Goal: Transaction & Acquisition: Purchase product/service

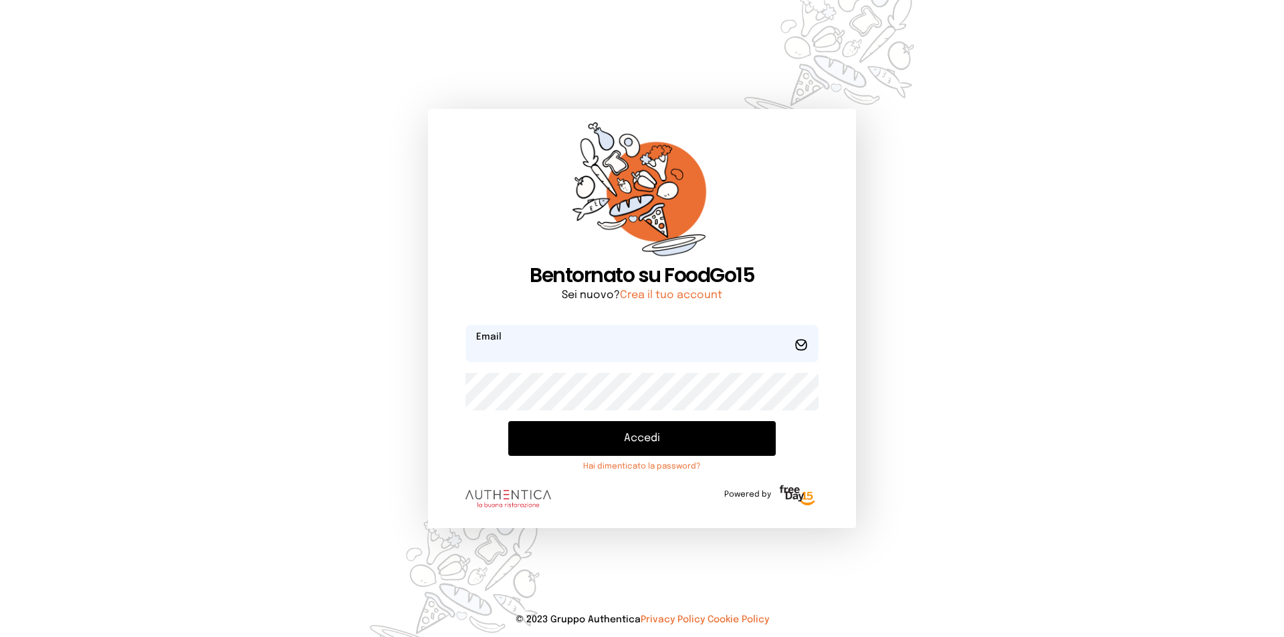
type input "**********"
click at [568, 439] on button "Accedi" at bounding box center [642, 438] width 268 height 35
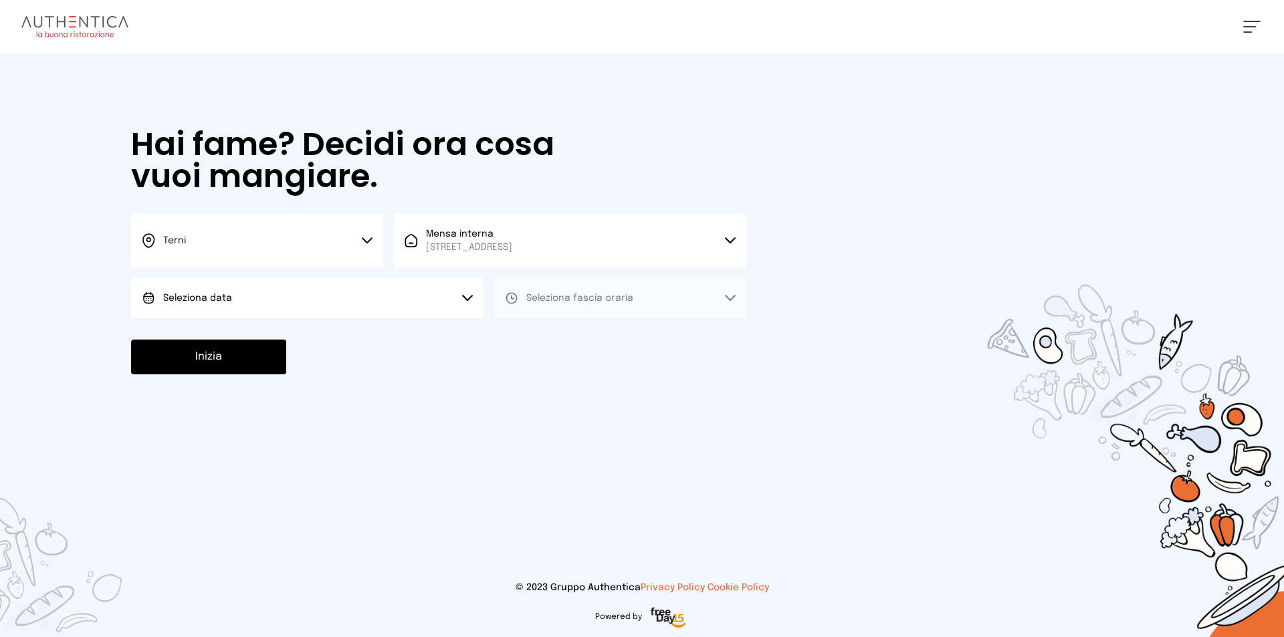
click at [300, 303] on button "Seleziona data" at bounding box center [307, 298] width 352 height 40
click at [213, 332] on span "[DATE], [DATE]" at bounding box center [196, 335] width 66 height 13
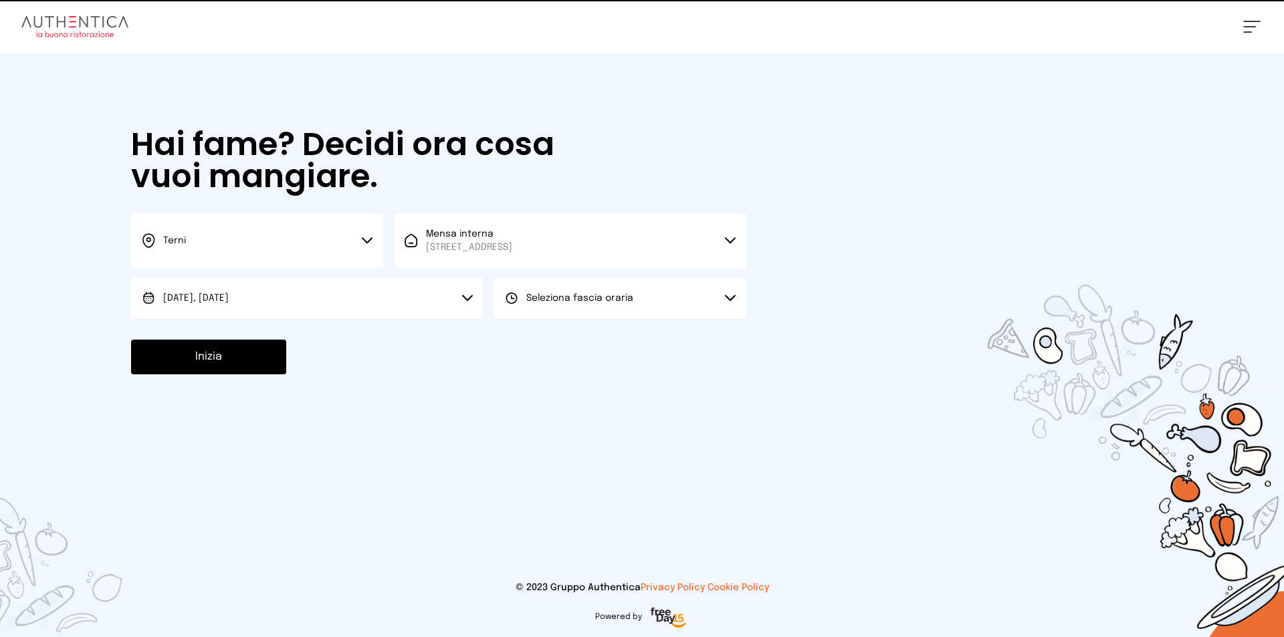
click at [566, 297] on span "Seleziona fascia oraria" at bounding box center [579, 298] width 107 height 9
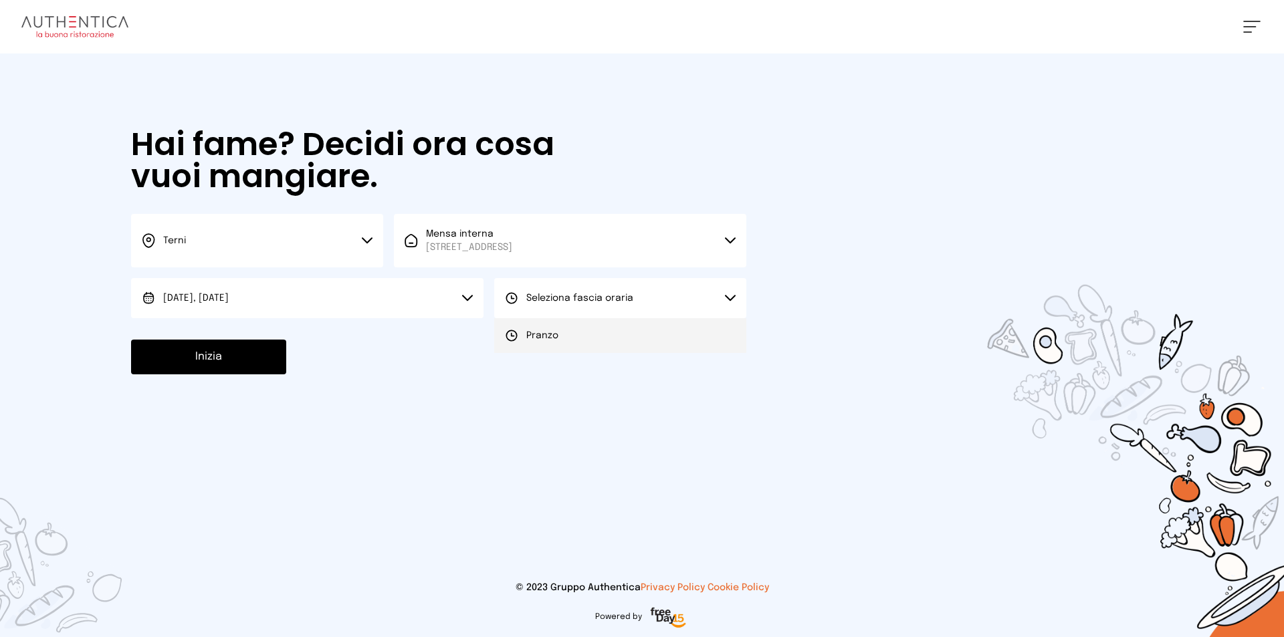
click at [532, 337] on span "Pranzo" at bounding box center [542, 335] width 32 height 13
click at [209, 343] on button "Inizia" at bounding box center [208, 357] width 155 height 35
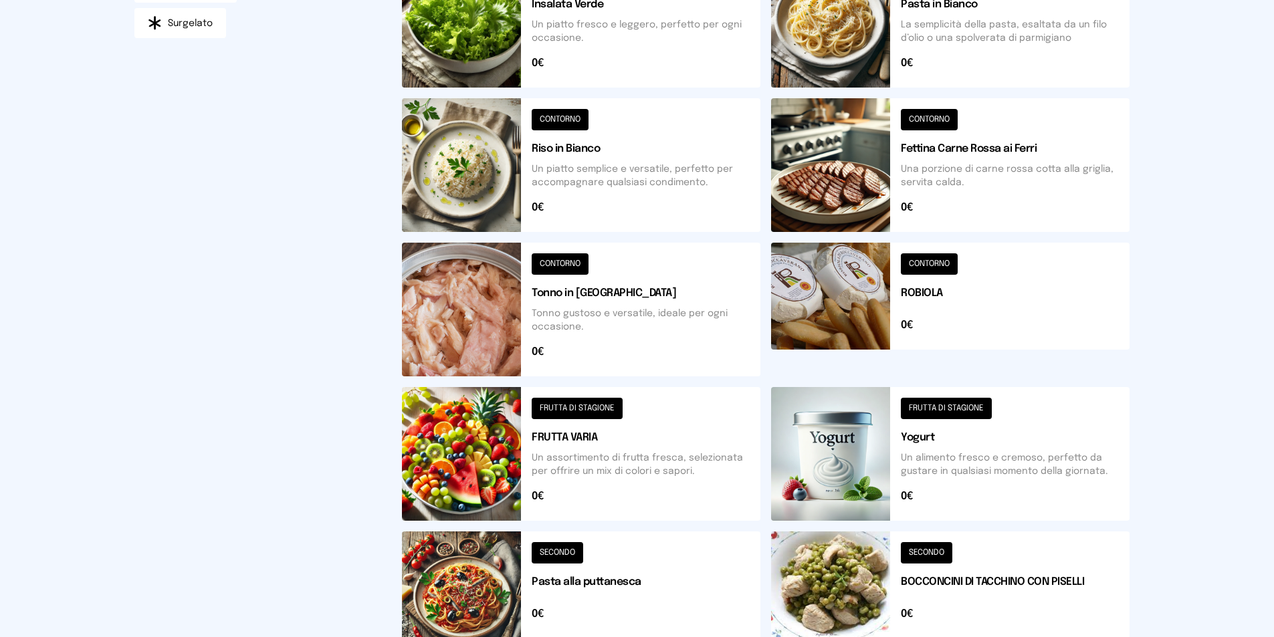
scroll to position [466, 0]
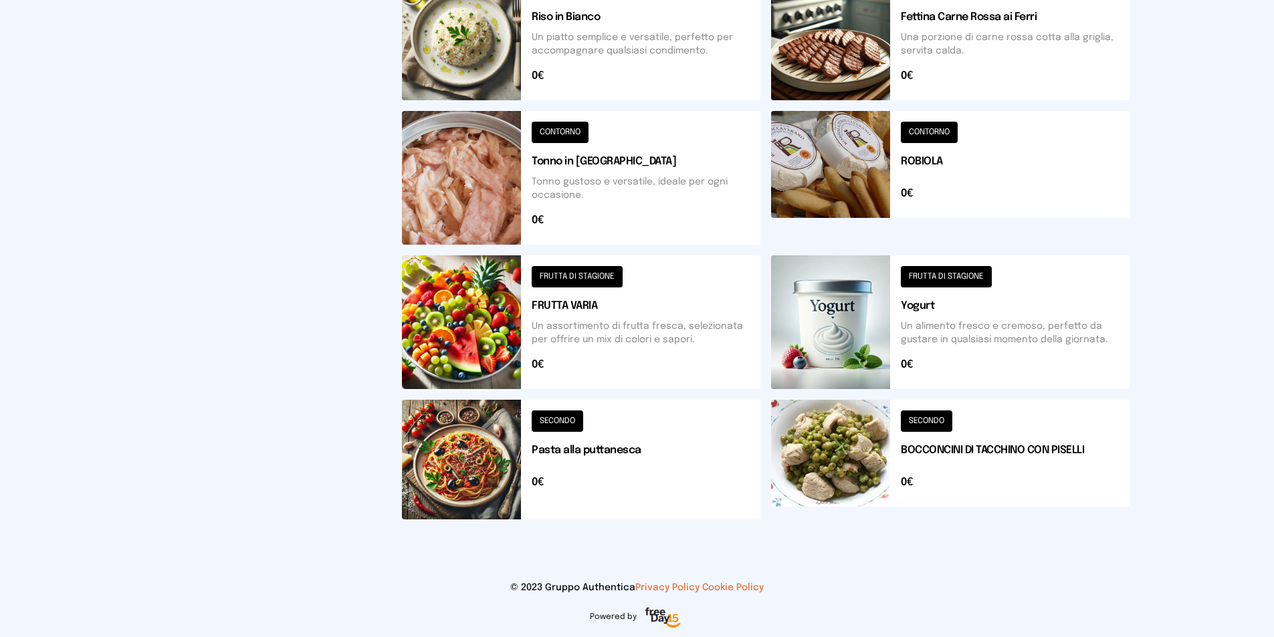
click at [440, 455] on button at bounding box center [581, 460] width 358 height 120
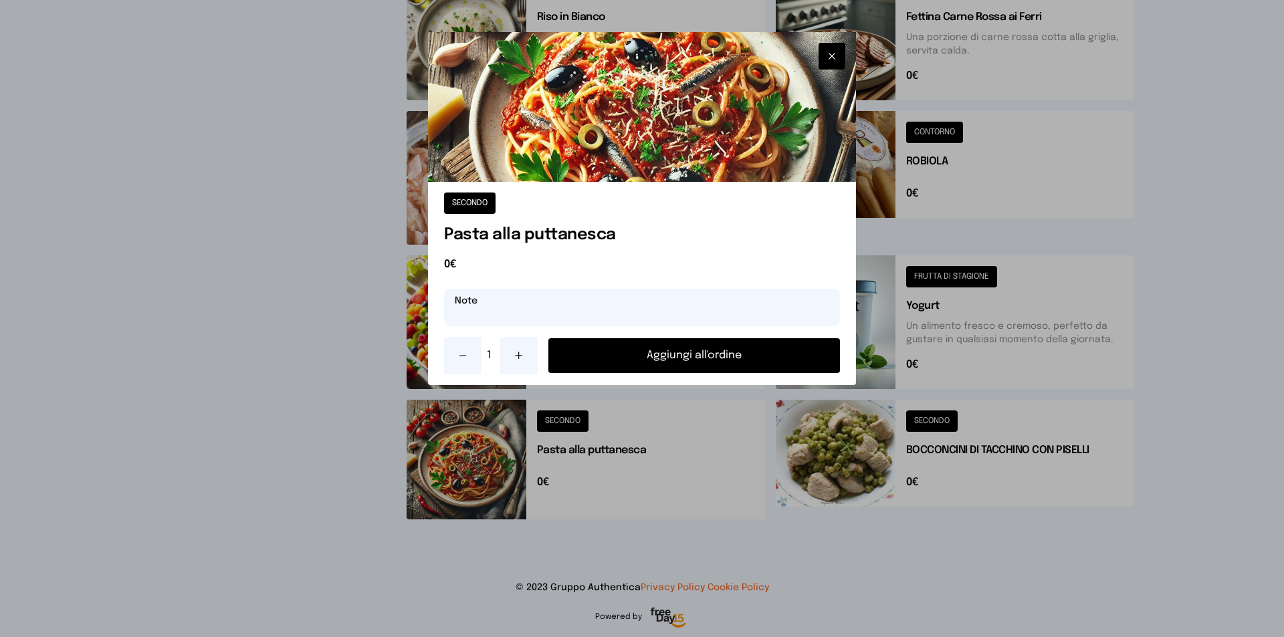
click at [558, 308] on input "text" at bounding box center [642, 307] width 396 height 37
type input "**********"
click at [688, 355] on button "Aggiungi all'ordine" at bounding box center [694, 355] width 292 height 35
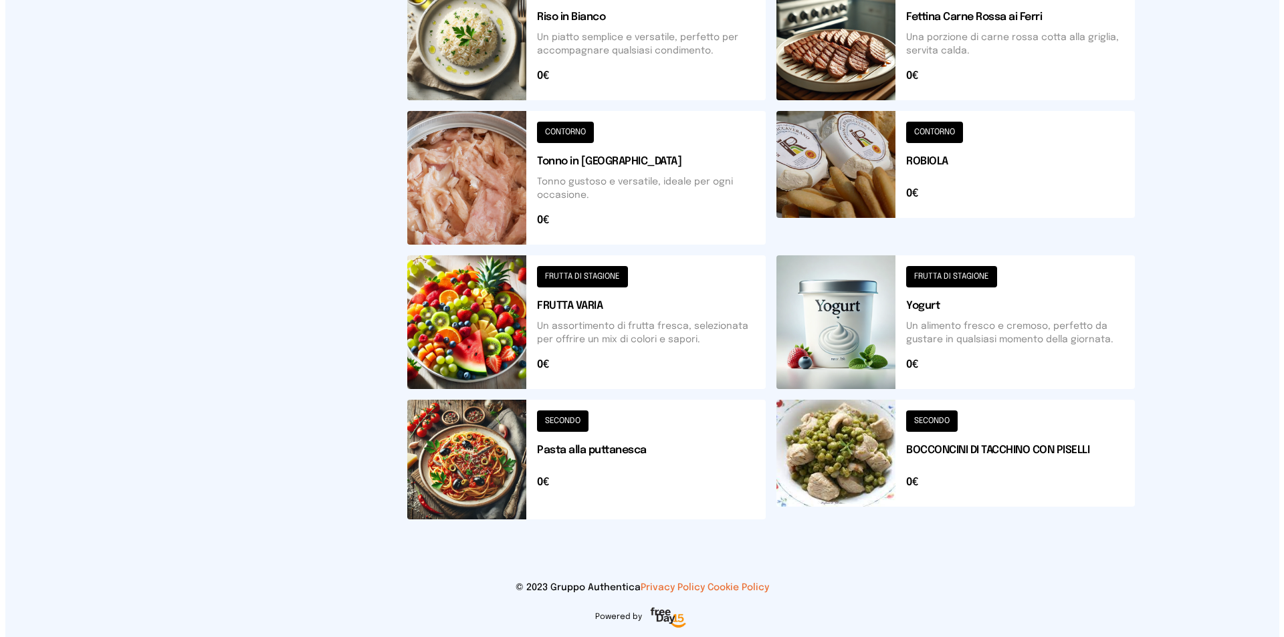
scroll to position [0, 0]
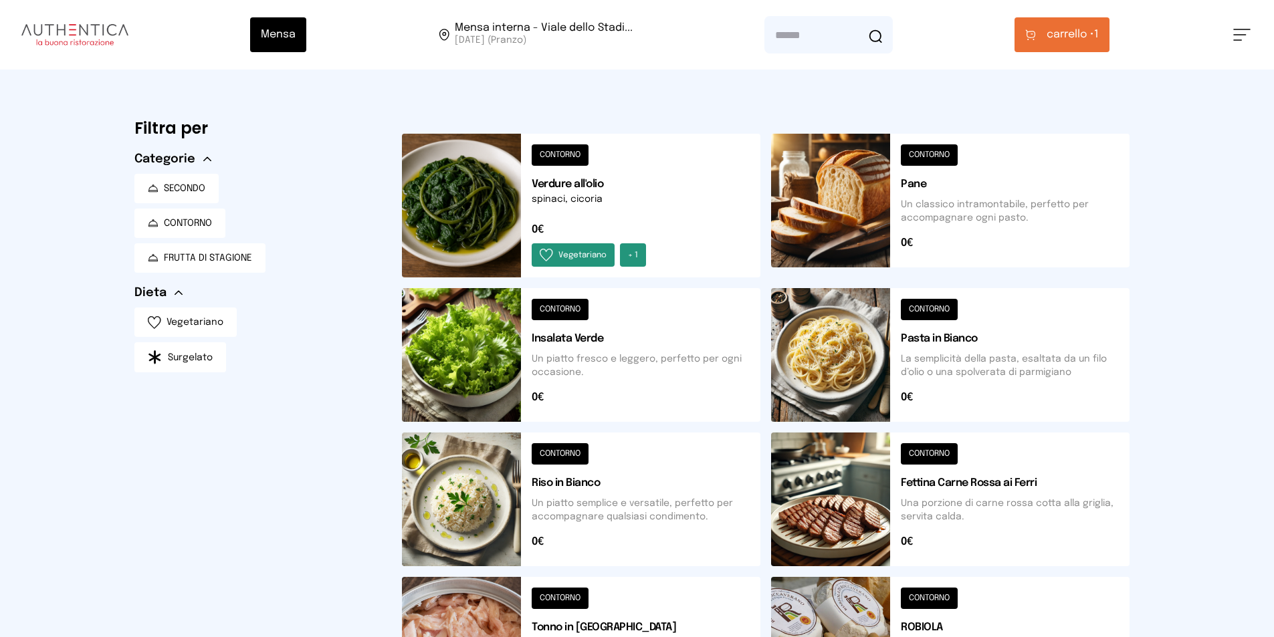
click at [1073, 33] on span "carrello •" at bounding box center [1070, 35] width 47 height 16
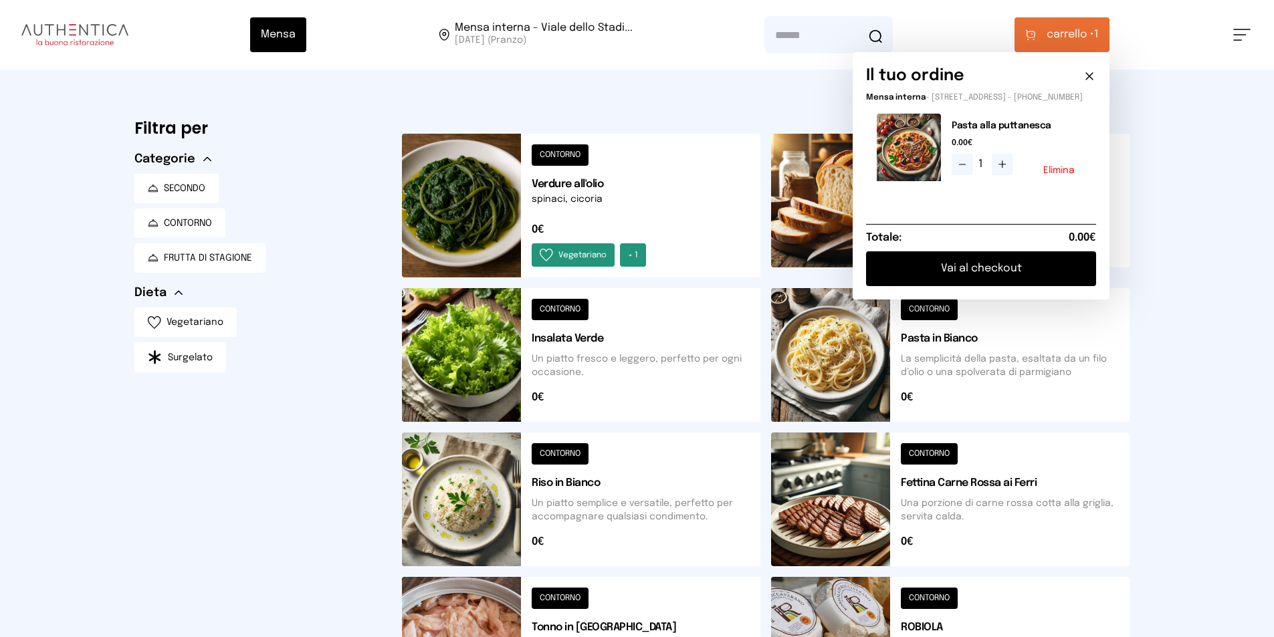
click at [1030, 283] on button "Vai al checkout" at bounding box center [981, 268] width 230 height 35
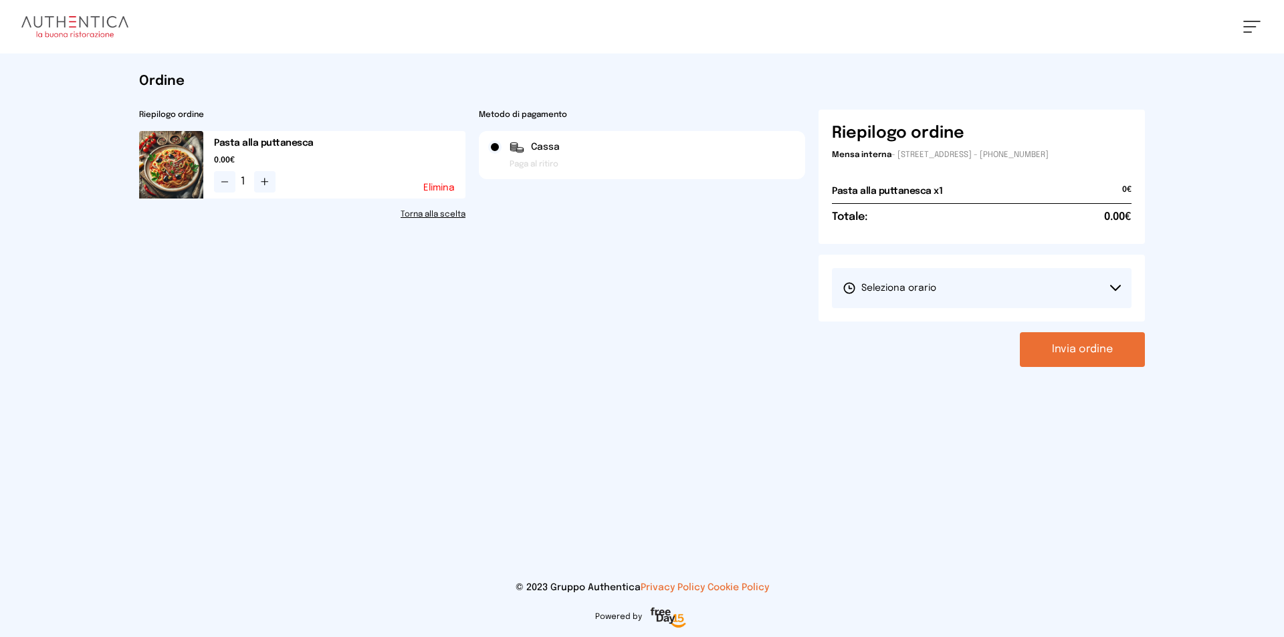
click at [1019, 287] on button "Seleziona orario" at bounding box center [982, 288] width 300 height 40
click at [929, 327] on span "1° Turno (13:00 - 15:00)" at bounding box center [893, 325] width 101 height 13
click at [1091, 351] on button "Invia ordine" at bounding box center [1082, 349] width 125 height 35
